Goal: Ask a question

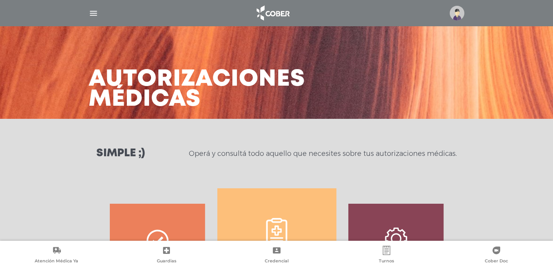
scroll to position [342, 0]
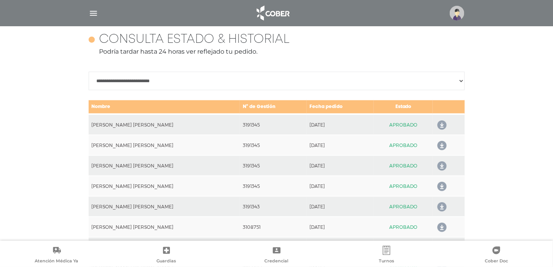
click at [97, 15] on img "button" at bounding box center [94, 13] width 10 height 10
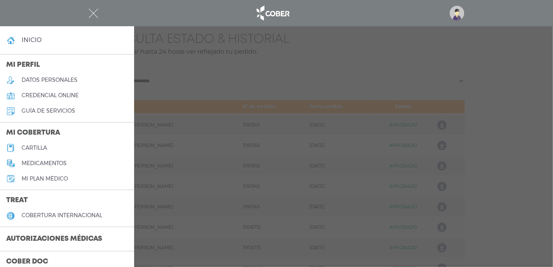
click at [34, 40] on h4 "inicio" at bounding box center [32, 39] width 20 height 7
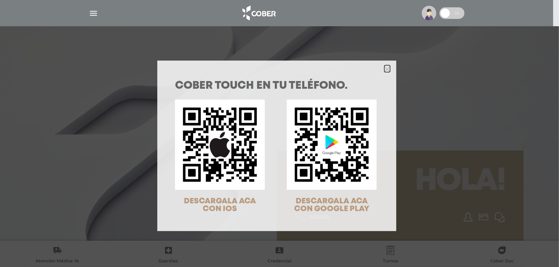
click at [384, 69] on polygon "Close" at bounding box center [387, 69] width 6 height 6
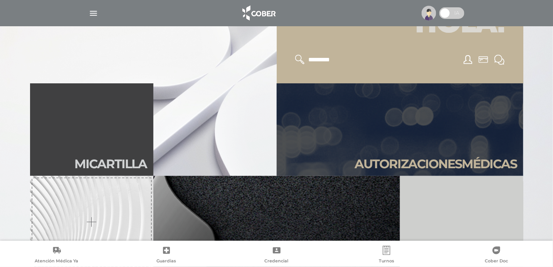
scroll to position [193, 0]
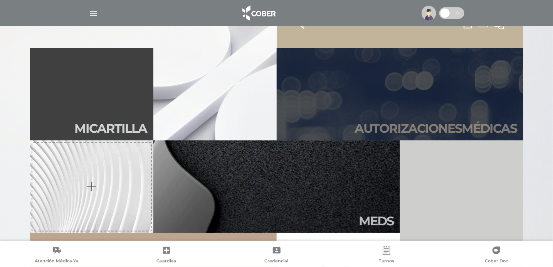
click at [415, 117] on link "Autori zaciones médicas" at bounding box center [400, 94] width 247 height 93
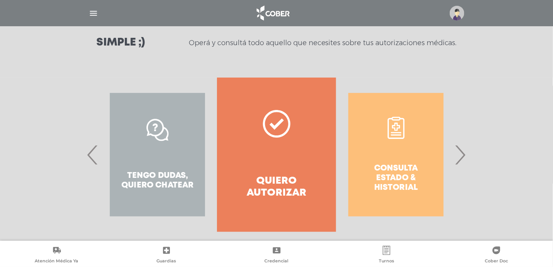
scroll to position [120, 0]
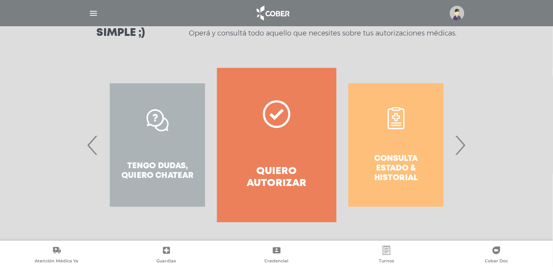
click at [457, 147] on span "›" at bounding box center [460, 145] width 15 height 42
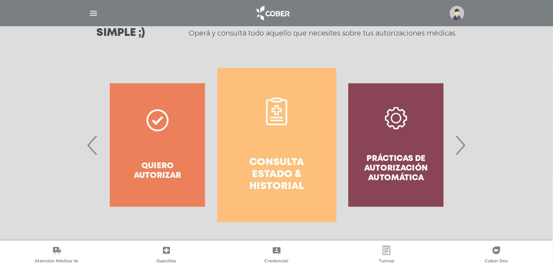
click at [460, 148] on span "›" at bounding box center [460, 145] width 15 height 42
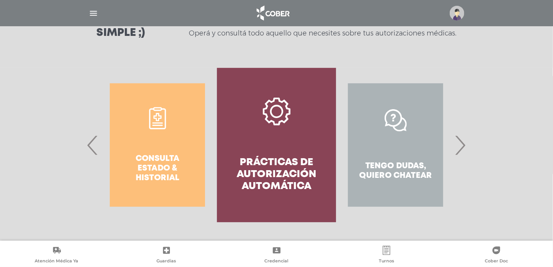
click at [394, 169] on div "Tengo dudas, quiero chatear" at bounding box center [395, 145] width 119 height 154
click at [455, 148] on div "Tengo dudas, quiero chatear" at bounding box center [395, 145] width 119 height 154
click at [459, 147] on span "›" at bounding box center [460, 145] width 15 height 42
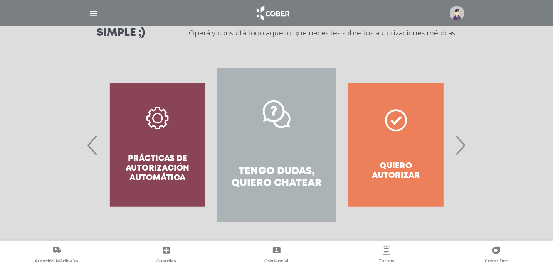
click at [278, 155] on link "Tengo dudas, quiero chatear" at bounding box center [276, 145] width 119 height 154
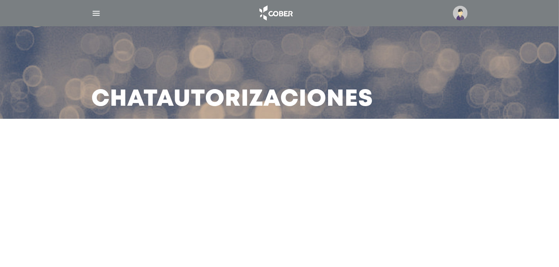
click at [101, 52] on div "Chat Autorizaciones" at bounding box center [279, 72] width 395 height 93
click at [94, 14] on img "button" at bounding box center [96, 13] width 10 height 10
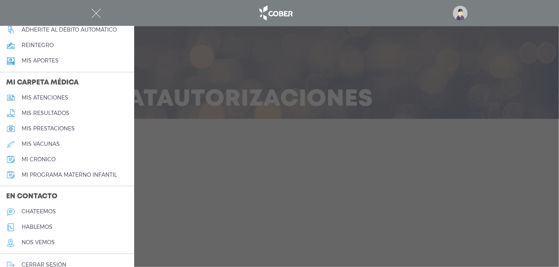
scroll to position [328, 0]
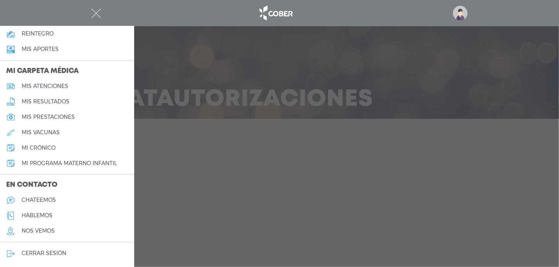
click at [97, 10] on img "button" at bounding box center [96, 13] width 10 height 10
